Goal: Task Accomplishment & Management: Use online tool/utility

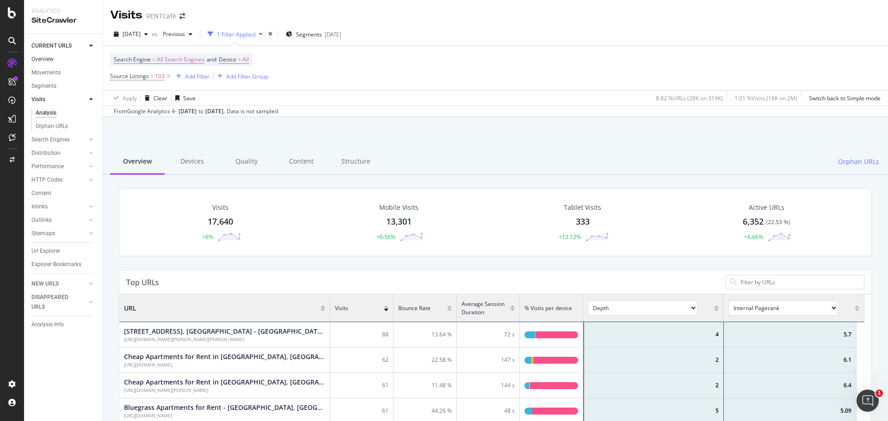
scroll to position [271, 738]
click at [51, 103] on div "SiteCrawler" at bounding box center [50, 103] width 33 height 9
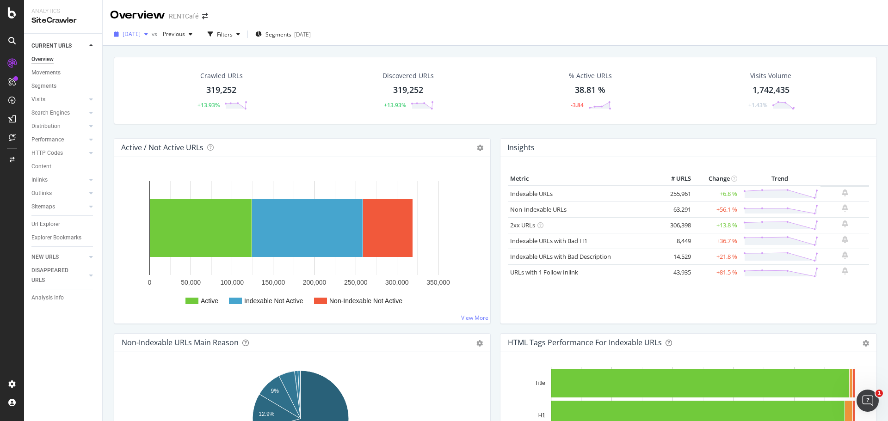
click at [152, 33] on div "button" at bounding box center [146, 34] width 11 height 6
click at [155, 105] on div "[DATE]" at bounding box center [159, 109] width 70 height 8
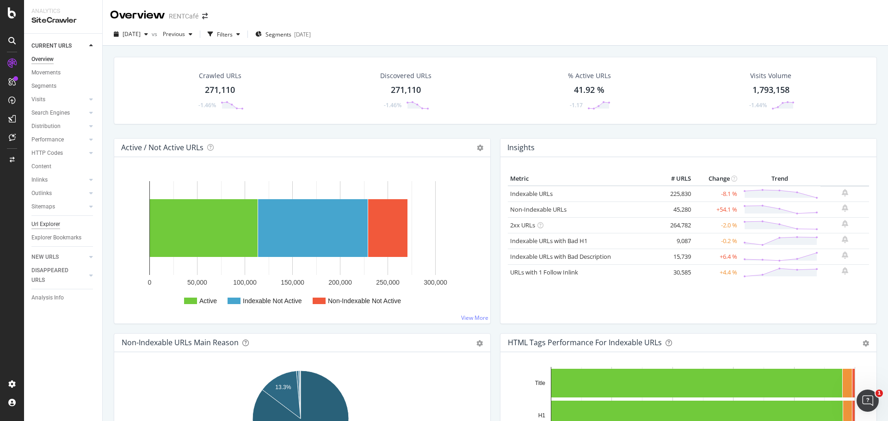
click at [45, 221] on div "Url Explorer" at bounding box center [45, 225] width 29 height 10
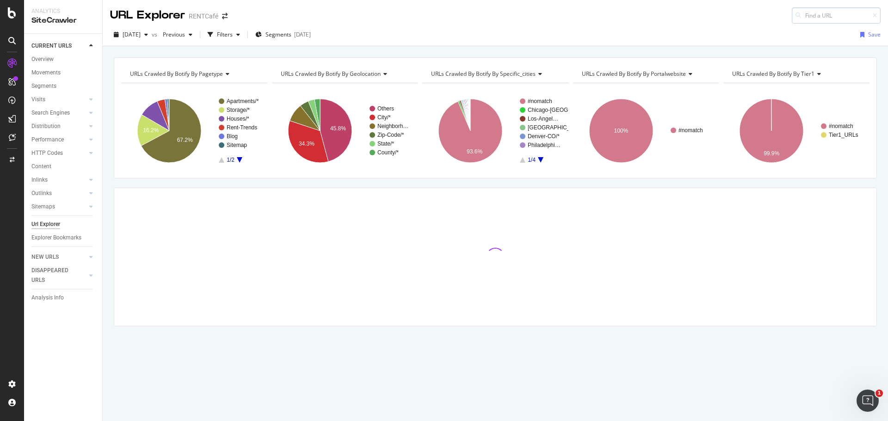
click at [806, 14] on input at bounding box center [836, 15] width 89 height 16
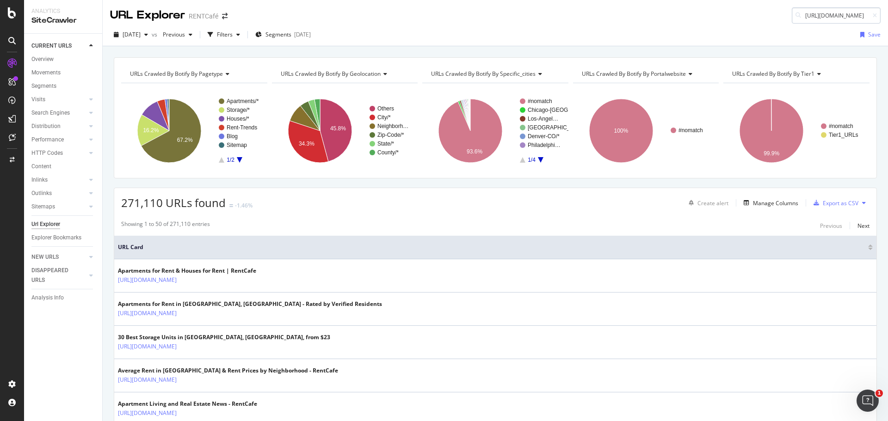
scroll to position [0, 134]
click at [648, 28] on div "[DATE] vs Previous Filters Segments [DATE] Save" at bounding box center [496, 36] width 786 height 19
click at [823, 18] on input "[URL][DOMAIN_NAME]" at bounding box center [836, 15] width 89 height 16
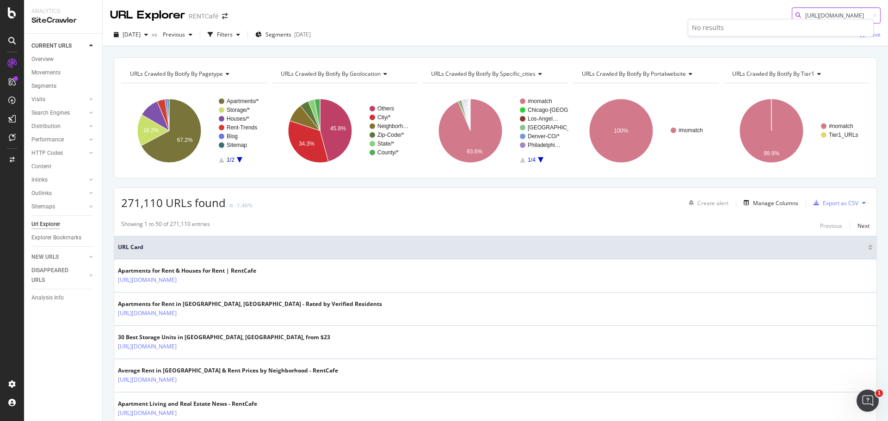
drag, startPoint x: 823, startPoint y: 18, endPoint x: 880, endPoint y: 17, distance: 57.4
click at [880, 17] on div "URL Explorer RENTCafé [URL][DOMAIN_NAME]" at bounding box center [496, 12] width 786 height 24
type input "[URL][DOMAIN_NAME]"
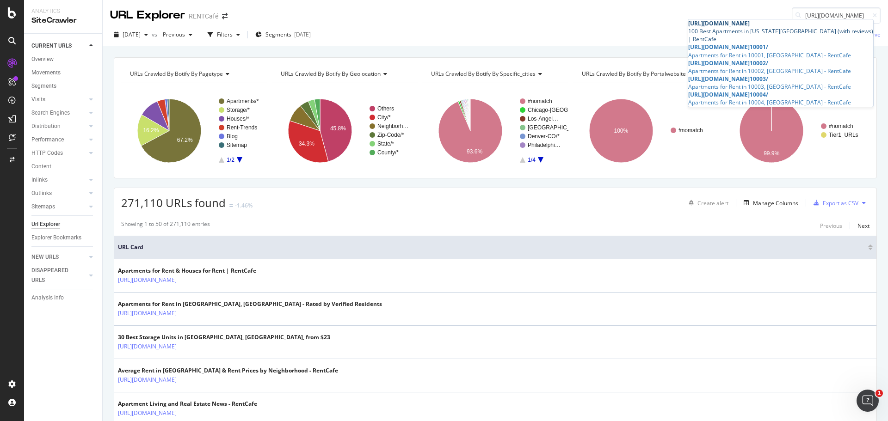
click at [779, 27] on div "[URL][DOMAIN_NAME]" at bounding box center [780, 23] width 185 height 8
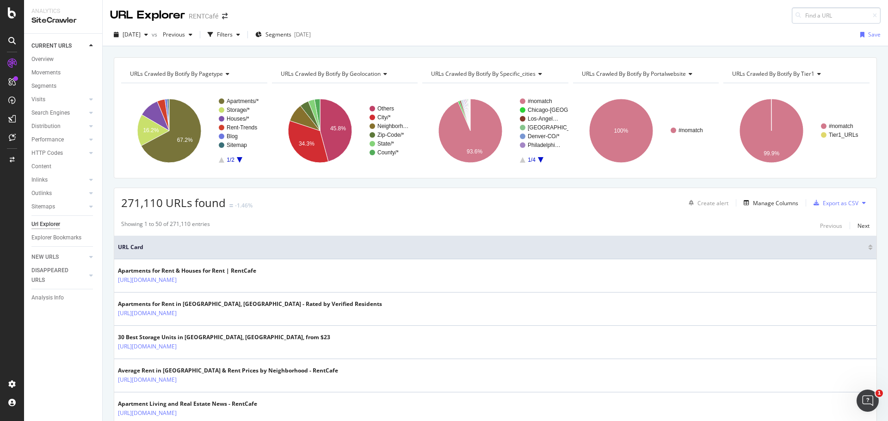
click at [816, 17] on input at bounding box center [836, 15] width 89 height 16
type input "[URL][DOMAIN_NAME]"
click at [763, 15] on div "URL Explorer RENTCafé [URL][DOMAIN_NAME]" at bounding box center [496, 12] width 786 height 24
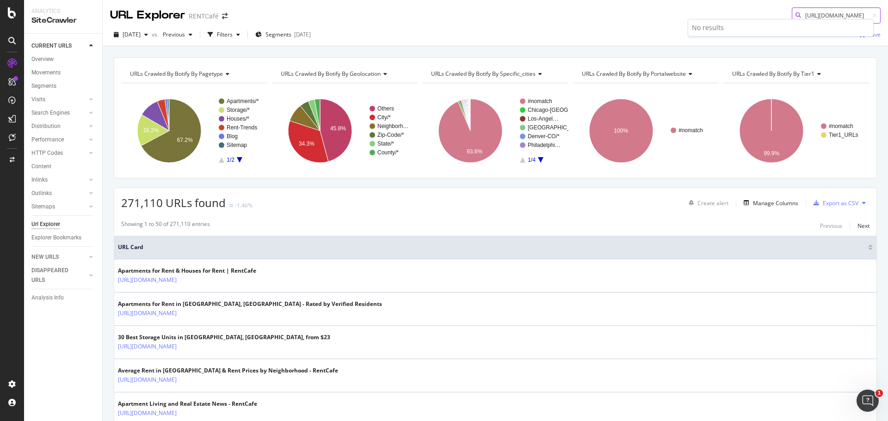
click at [809, 15] on input "[URL][DOMAIN_NAME]" at bounding box center [836, 15] width 89 height 16
